Goal: Find contact information: Find contact information

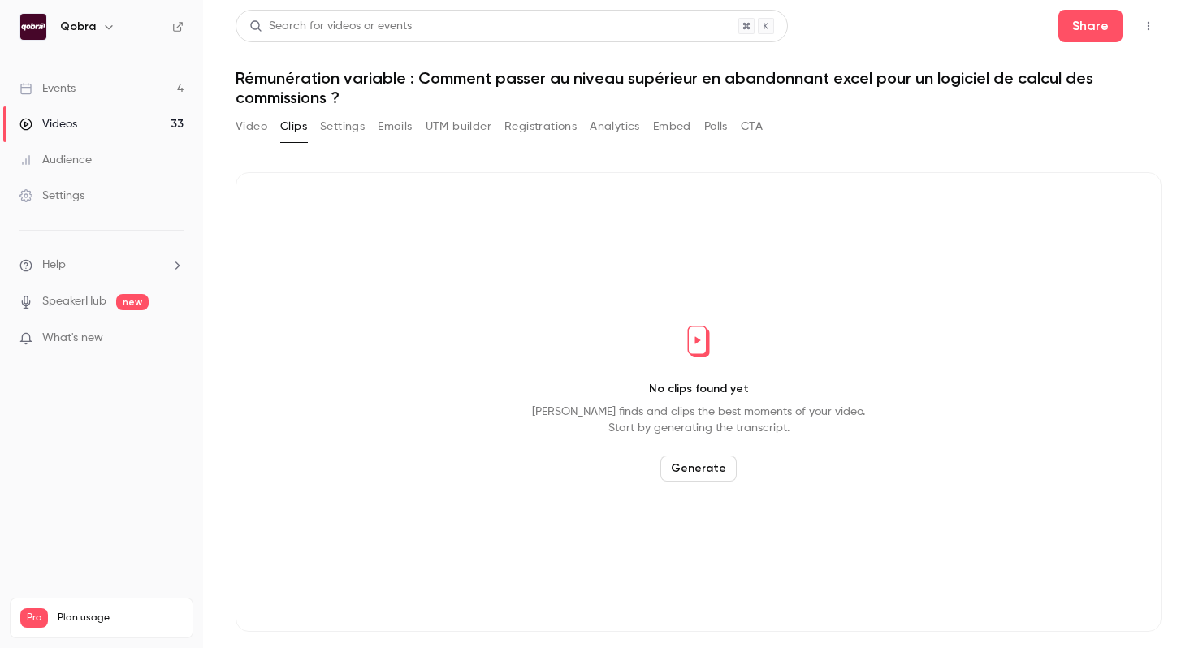
click at [103, 96] on link "Events 4" at bounding box center [101, 89] width 203 height 36
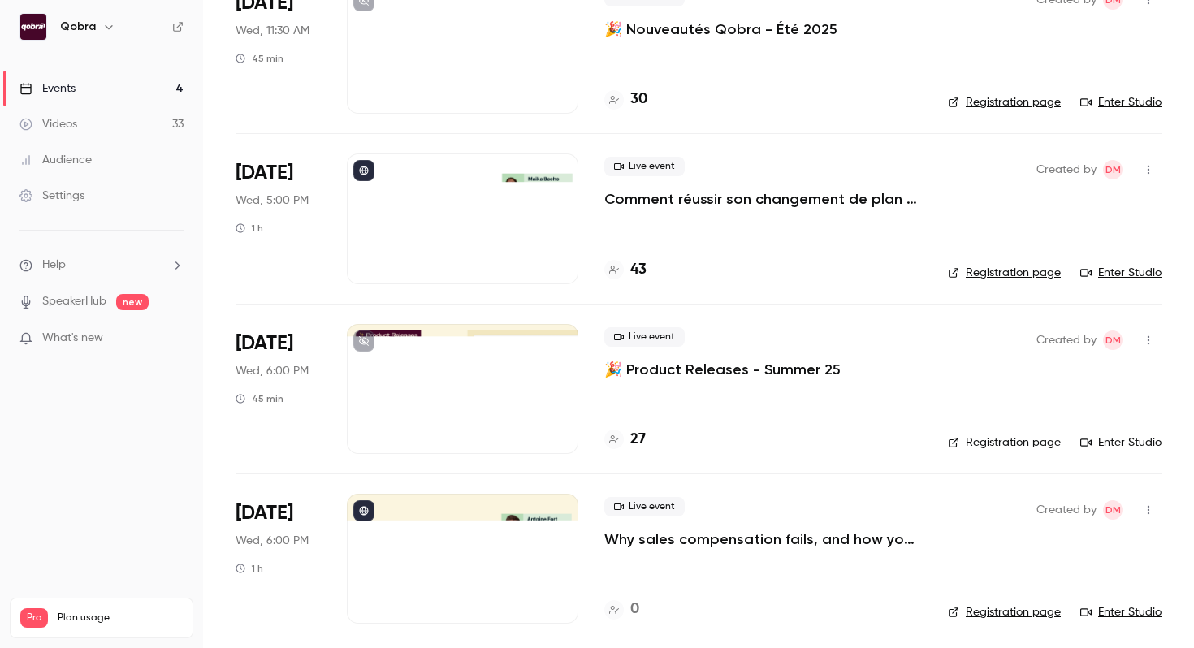
scroll to position [159, 0]
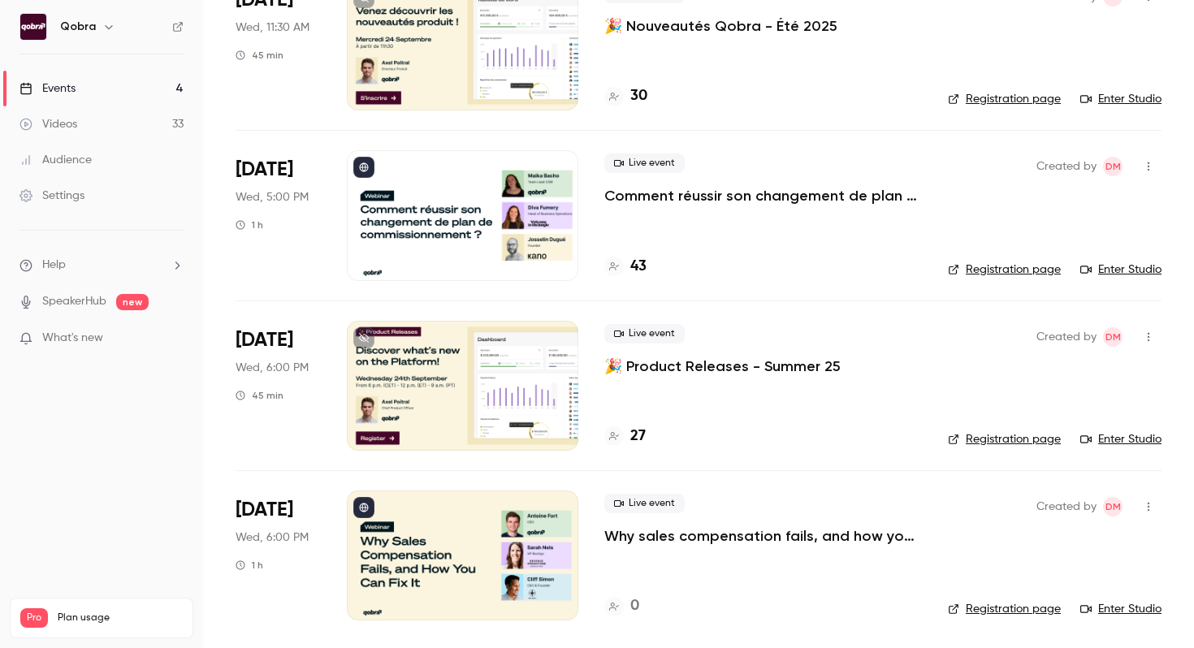
click at [642, 262] on h4 "43" at bounding box center [638, 267] width 16 height 22
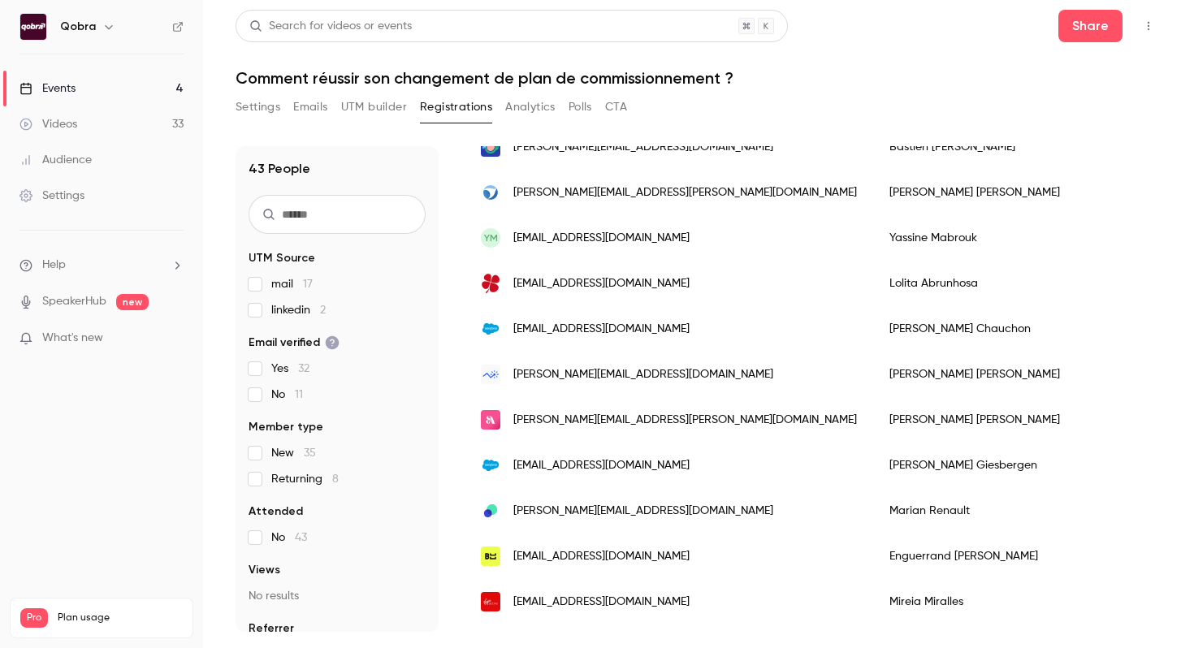
scroll to position [1625, 0]
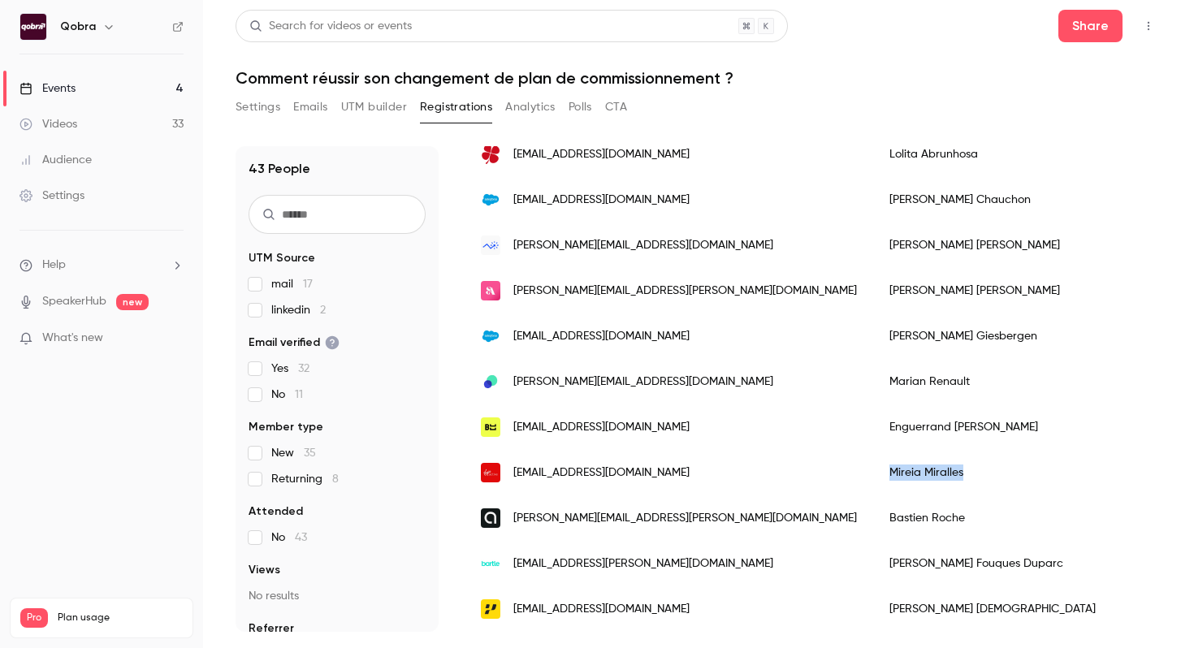
drag, startPoint x: 841, startPoint y: 480, endPoint x: 748, endPoint y: 474, distance: 92.8
click at [873, 474] on div "[PERSON_NAME]" at bounding box center [1017, 472] width 289 height 45
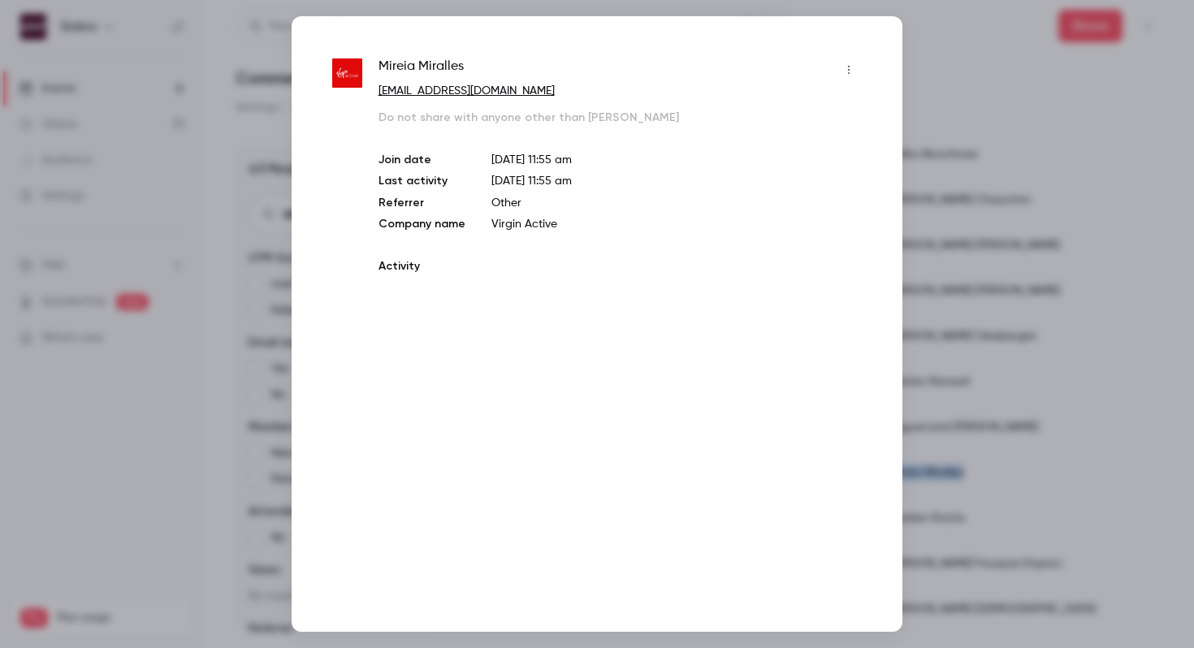
copy div "[PERSON_NAME]"
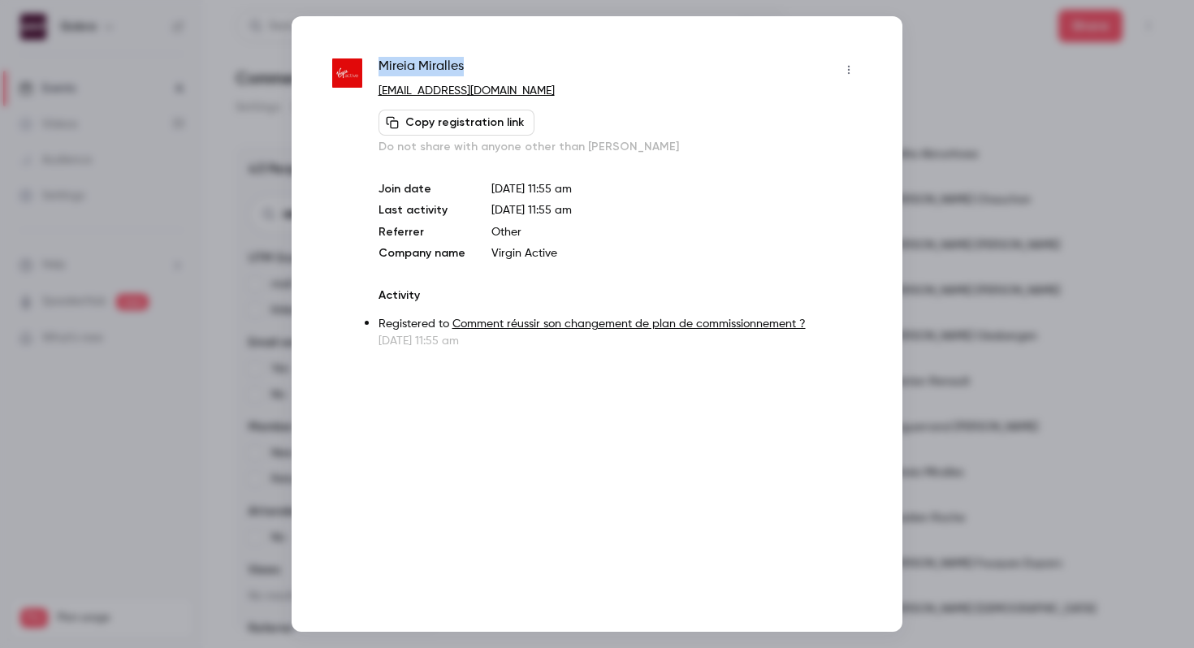
drag, startPoint x: 493, startPoint y: 72, endPoint x: 377, endPoint y: 67, distance: 116.3
click at [377, 68] on div "[PERSON_NAME] [PERSON_NAME][EMAIL_ADDRESS][DOMAIN_NAME] Copy registration link …" at bounding box center [597, 203] width 530 height 292
copy span "[PERSON_NAME]"
